Goal: Navigation & Orientation: Find specific page/section

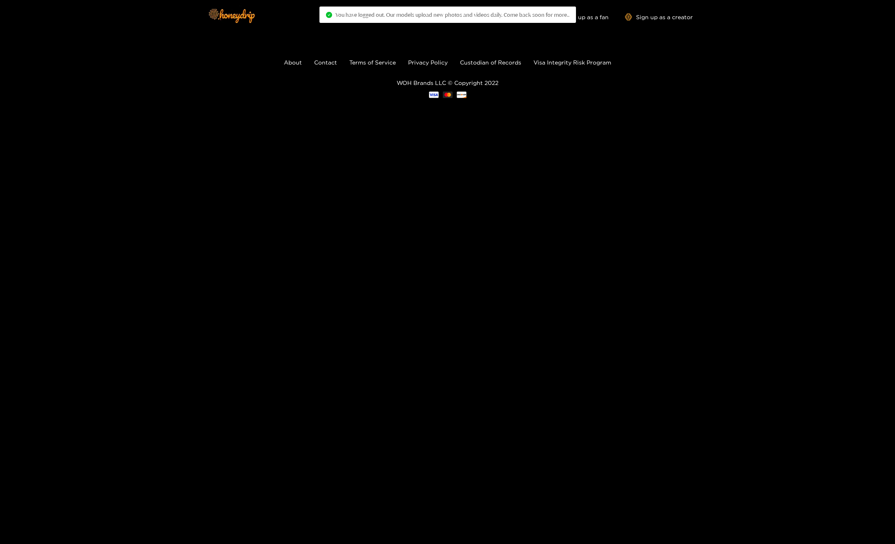
click at [584, 42] on footer "About Contact Terms of Service Privacy Policy Custodian of Records Visa Integri…" at bounding box center [447, 77] width 895 height 89
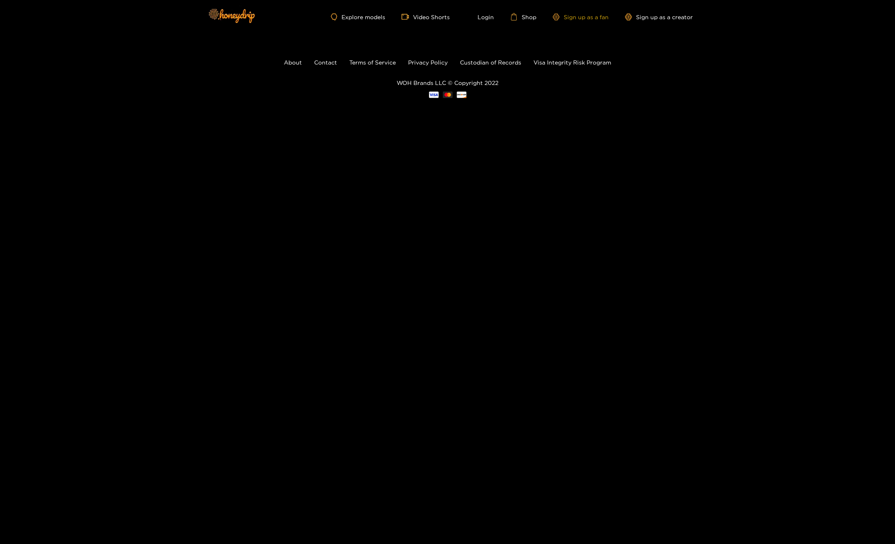
click at [590, 13] on link "Sign up as a fan" at bounding box center [581, 16] width 56 height 7
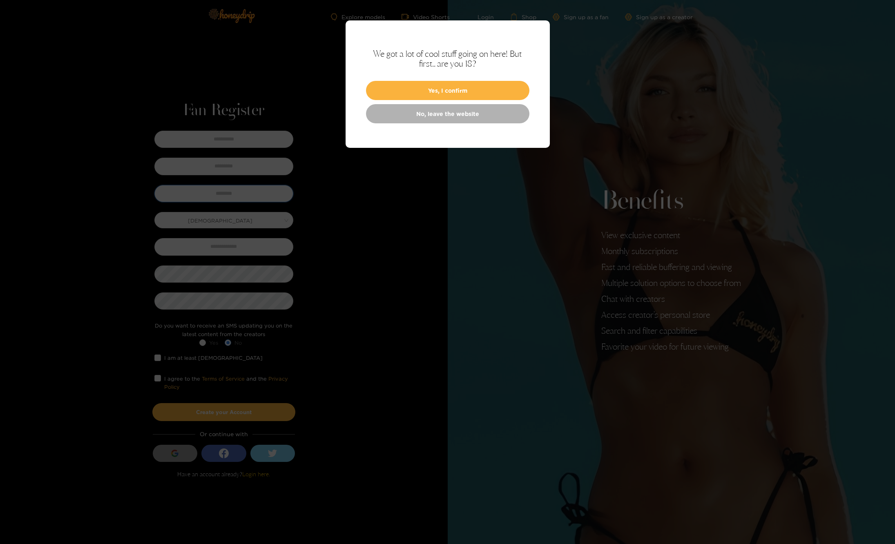
type input "**********"
click at [494, 80] on div "We got a lot of cool stuff going on here! But first.. are you 18? Yes, I confir…" at bounding box center [447, 83] width 204 height 127
click at [491, 94] on button "Yes, I confirm" at bounding box center [447, 90] width 163 height 19
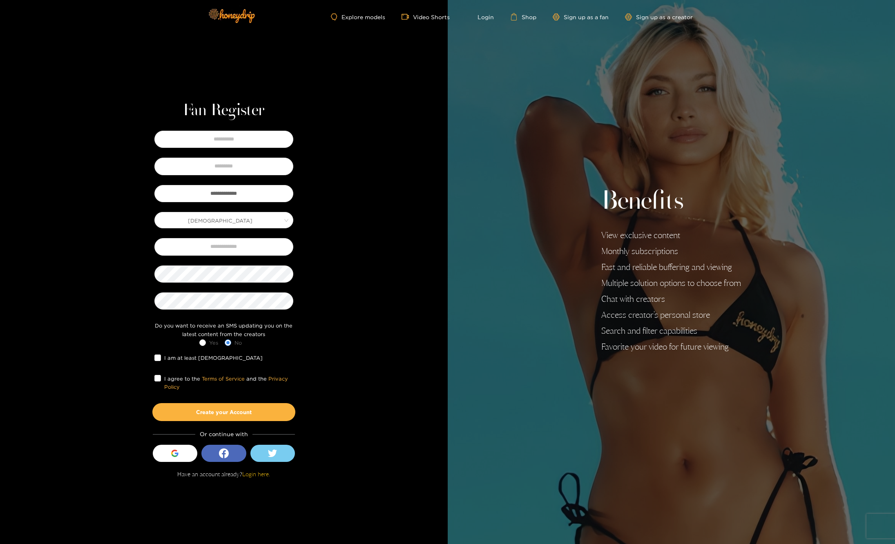
click at [485, 21] on div "Explore models Video Shorts Login Shop Sign up as a fan Sign up as a creator" at bounding box center [448, 16] width 490 height 33
click at [485, 20] on link "Login" at bounding box center [480, 16] width 28 height 7
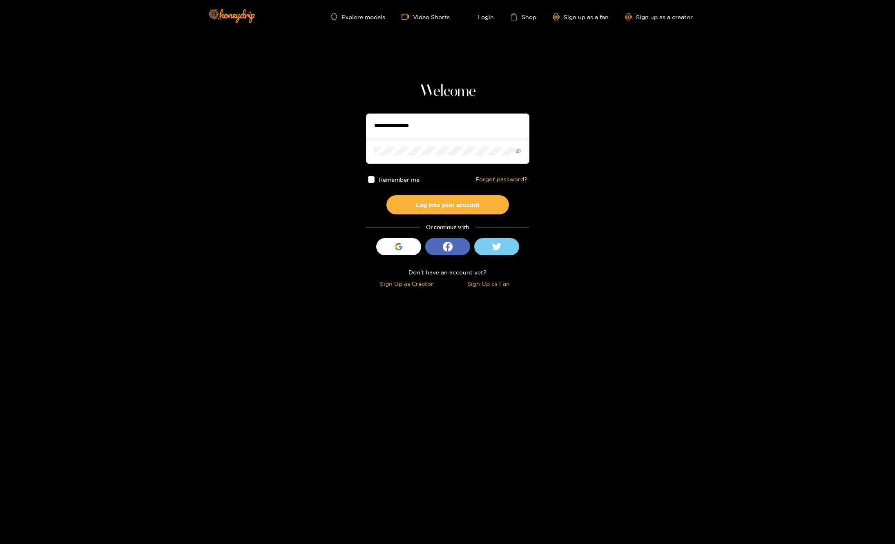
type input "**********"
click at [518, 153] on icon "eye-invisible" at bounding box center [517, 150] width 5 height 5
click at [518, 153] on icon "eye" at bounding box center [517, 151] width 5 height 4
click at [450, 209] on button "Log into your account" at bounding box center [447, 204] width 123 height 19
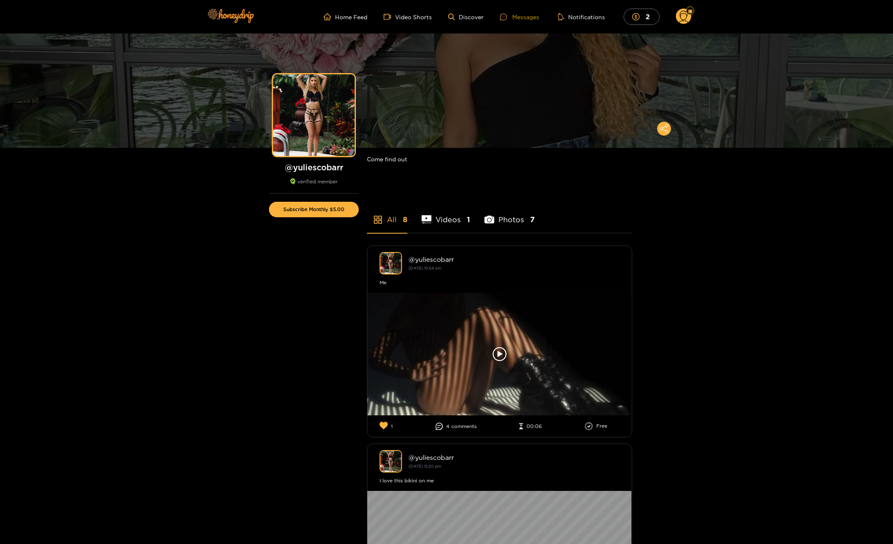
click at [525, 19] on div "Messages" at bounding box center [519, 16] width 39 height 9
